Goal: Information Seeking & Learning: Get advice/opinions

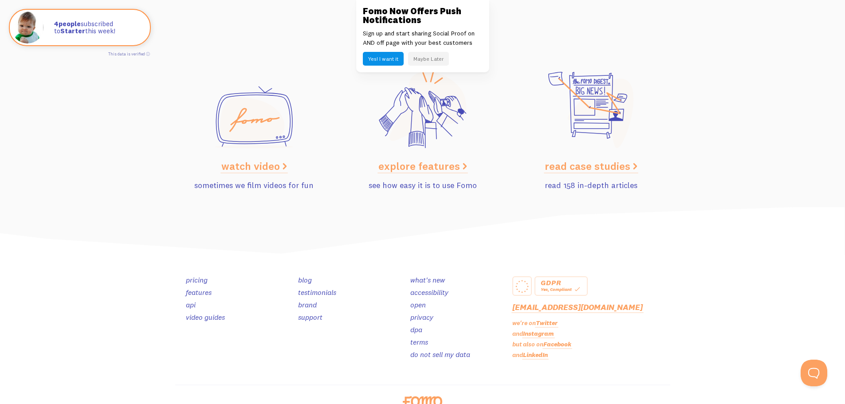
scroll to position [4449, 0]
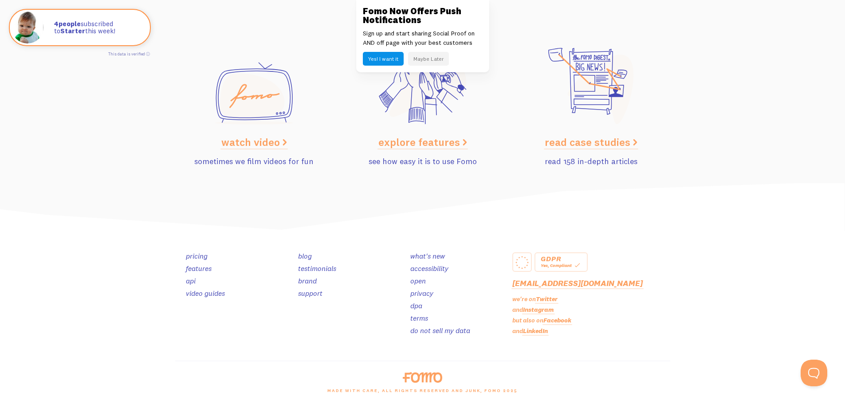
click at [203, 257] on link "pricing" at bounding box center [197, 255] width 22 height 9
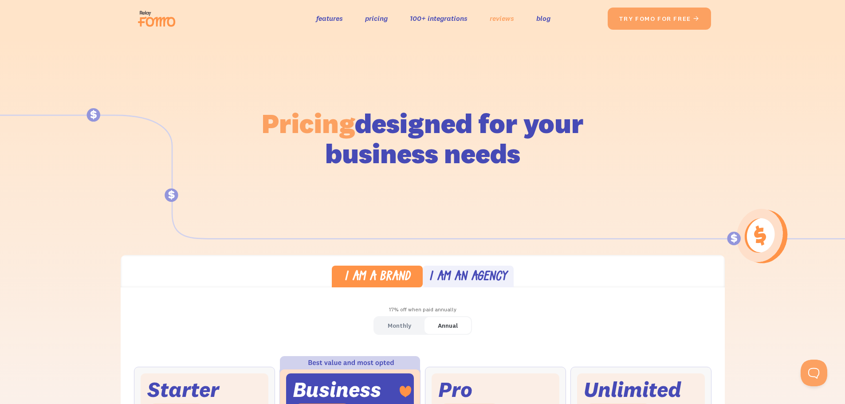
click at [505, 14] on link "reviews" at bounding box center [502, 18] width 24 height 13
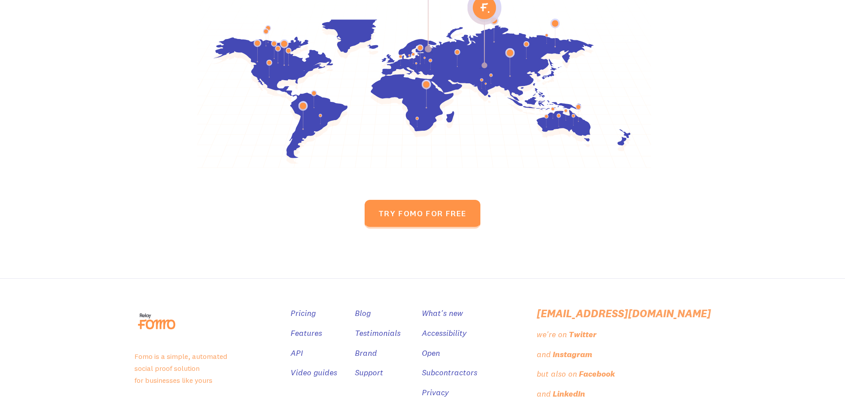
scroll to position [4196, 0]
click at [401, 327] on link "Testimonials" at bounding box center [379, 333] width 46 height 13
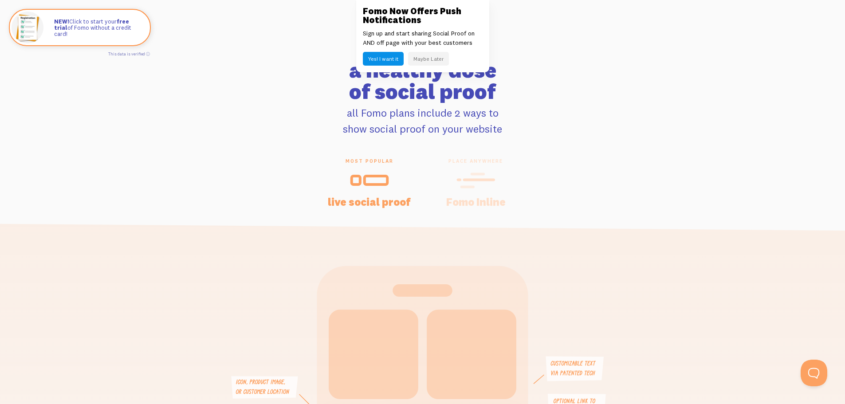
scroll to position [1907, 0]
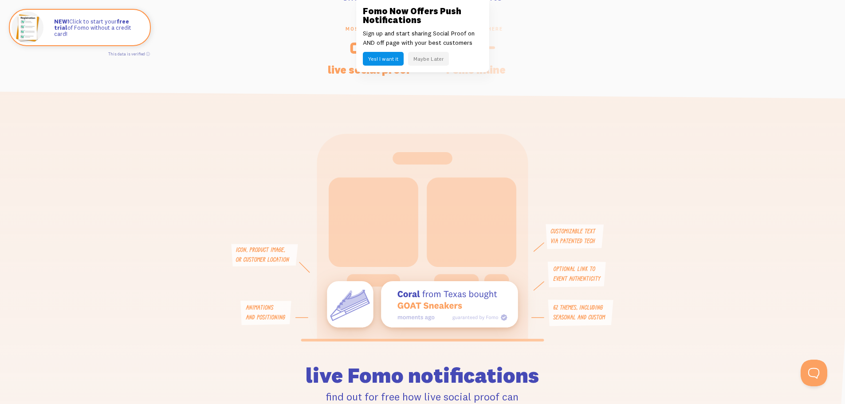
click at [429, 56] on button "Maybe Later" at bounding box center [428, 59] width 41 height 14
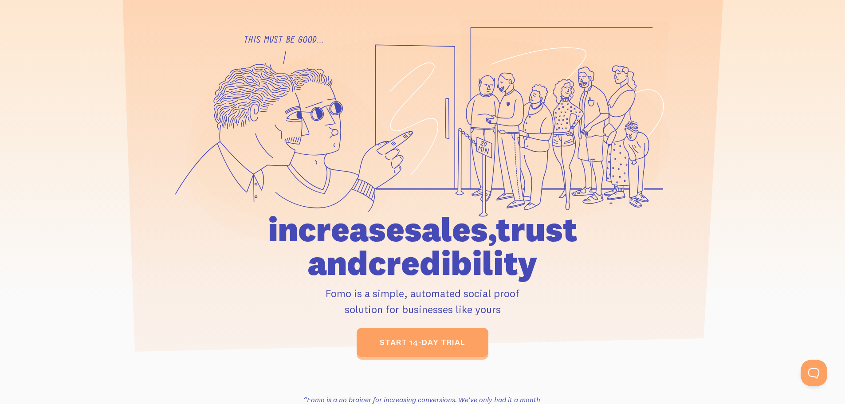
scroll to position [0, 0]
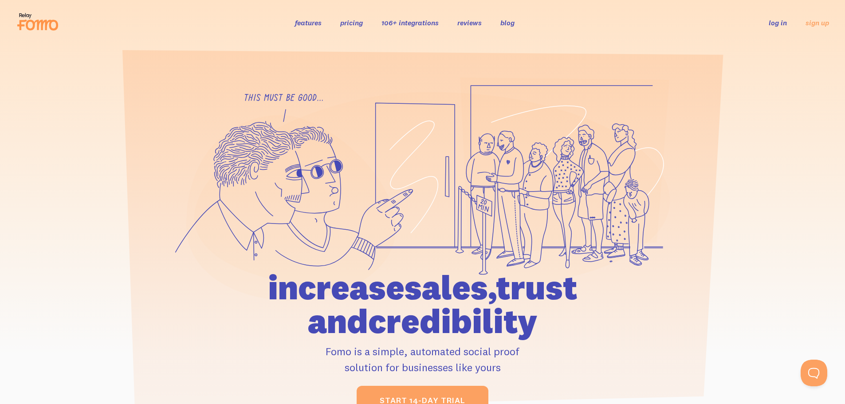
click at [472, 23] on link "reviews" at bounding box center [469, 22] width 24 height 9
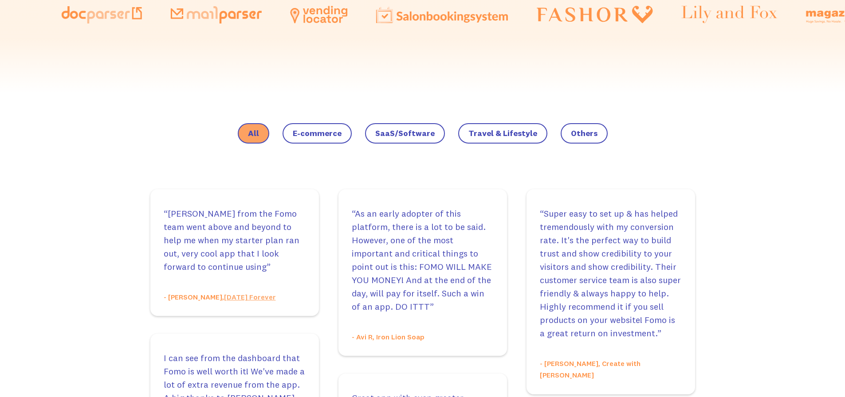
scroll to position [621, 0]
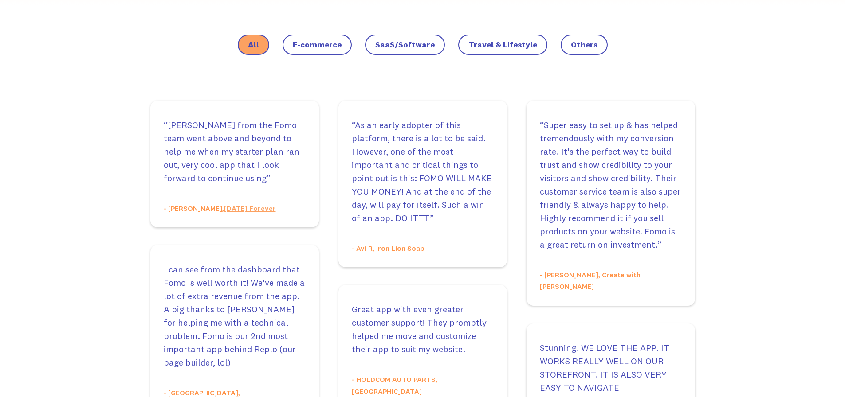
click at [329, 40] on span "E-commerce" at bounding box center [317, 44] width 49 height 9
click at [0, 0] on input "E-commerce" at bounding box center [0, 0] width 0 height 0
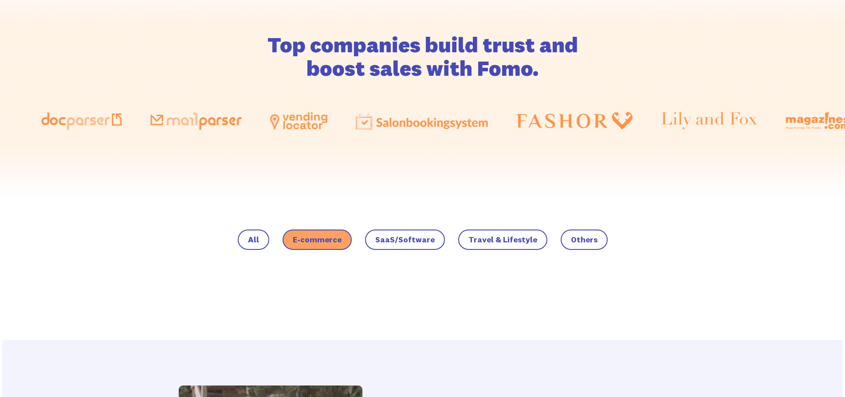
scroll to position [370, 0]
